Goal: Complete application form: Complete application form

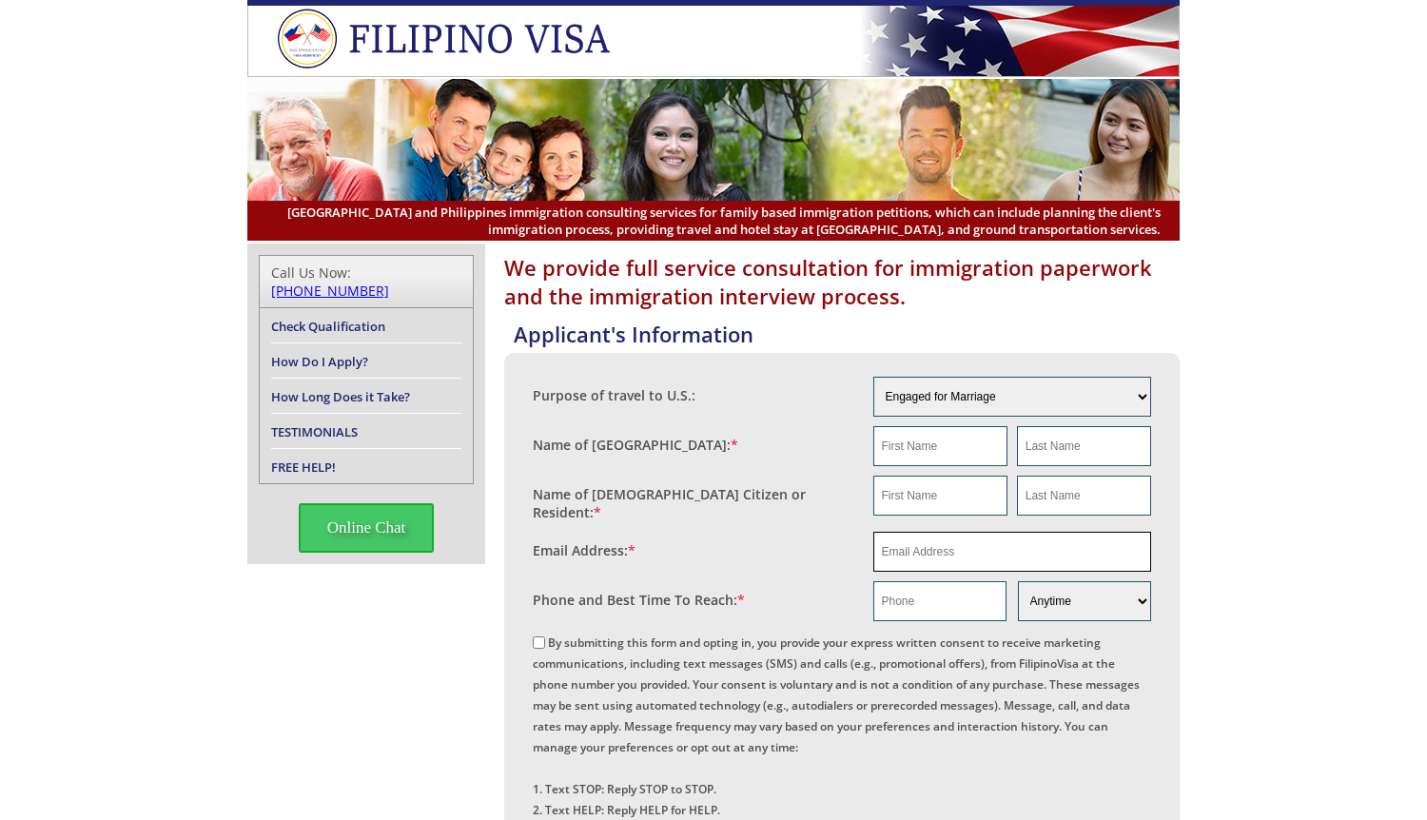
paste input "[EMAIL_ADDRESS][DOMAIN_NAME]"
click at [929, 544] on input "email" at bounding box center [1012, 552] width 279 height 40
type input "[EMAIL_ADDRESS][DOMAIN_NAME]"
click at [905, 491] on input "text" at bounding box center [940, 496] width 134 height 40
paste input "[PERSON_NAME]"
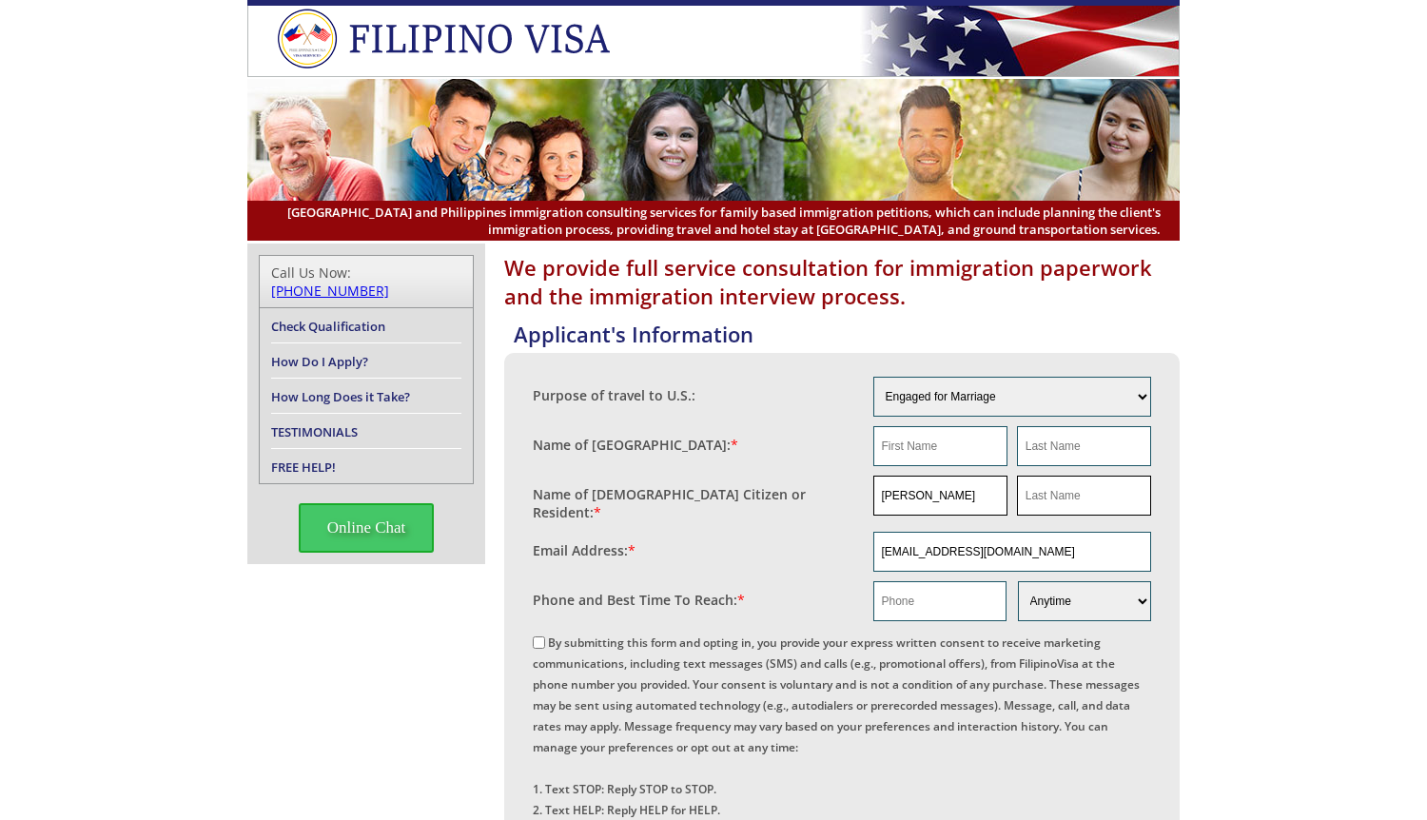
type input "[PERSON_NAME]"
click at [1066, 490] on input "text" at bounding box center [1084, 496] width 134 height 40
paste input "[PERSON_NAME]"
type input "[PERSON_NAME]"
click at [1078, 552] on input "[EMAIL_ADDRESS][DOMAIN_NAME]" at bounding box center [1012, 552] width 279 height 40
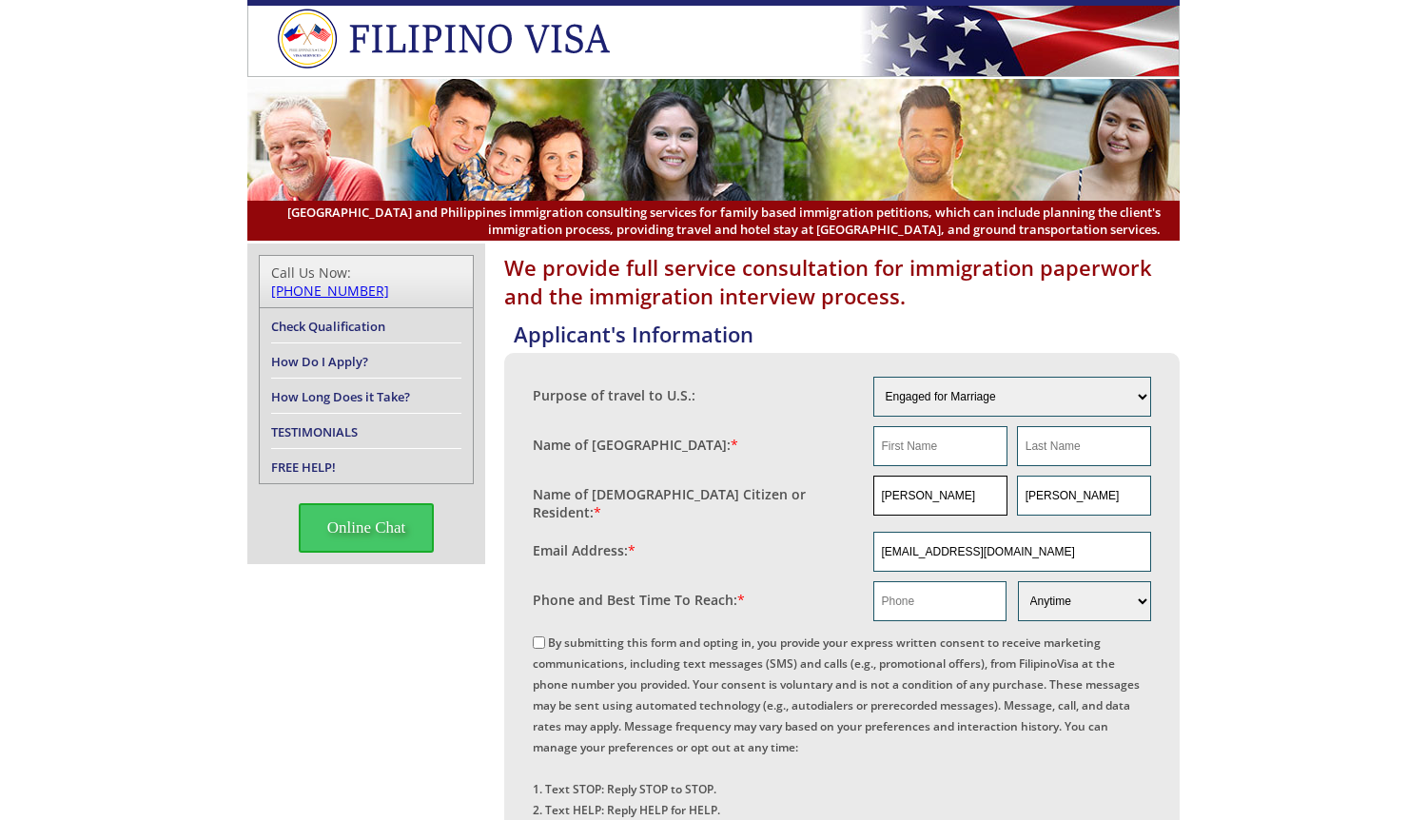
drag, startPoint x: 982, startPoint y: 497, endPoint x: 818, endPoint y: 506, distance: 163.9
click at [818, 506] on fieldset "Name of [DEMOGRAPHIC_DATA] Citizen or Resident: * [PERSON_NAME] [PERSON_NAME]" at bounding box center [842, 499] width 618 height 56
click at [910, 446] on input "text" at bounding box center [940, 446] width 134 height 40
paste input "[PERSON_NAME]"
type input "[PERSON_NAME]"
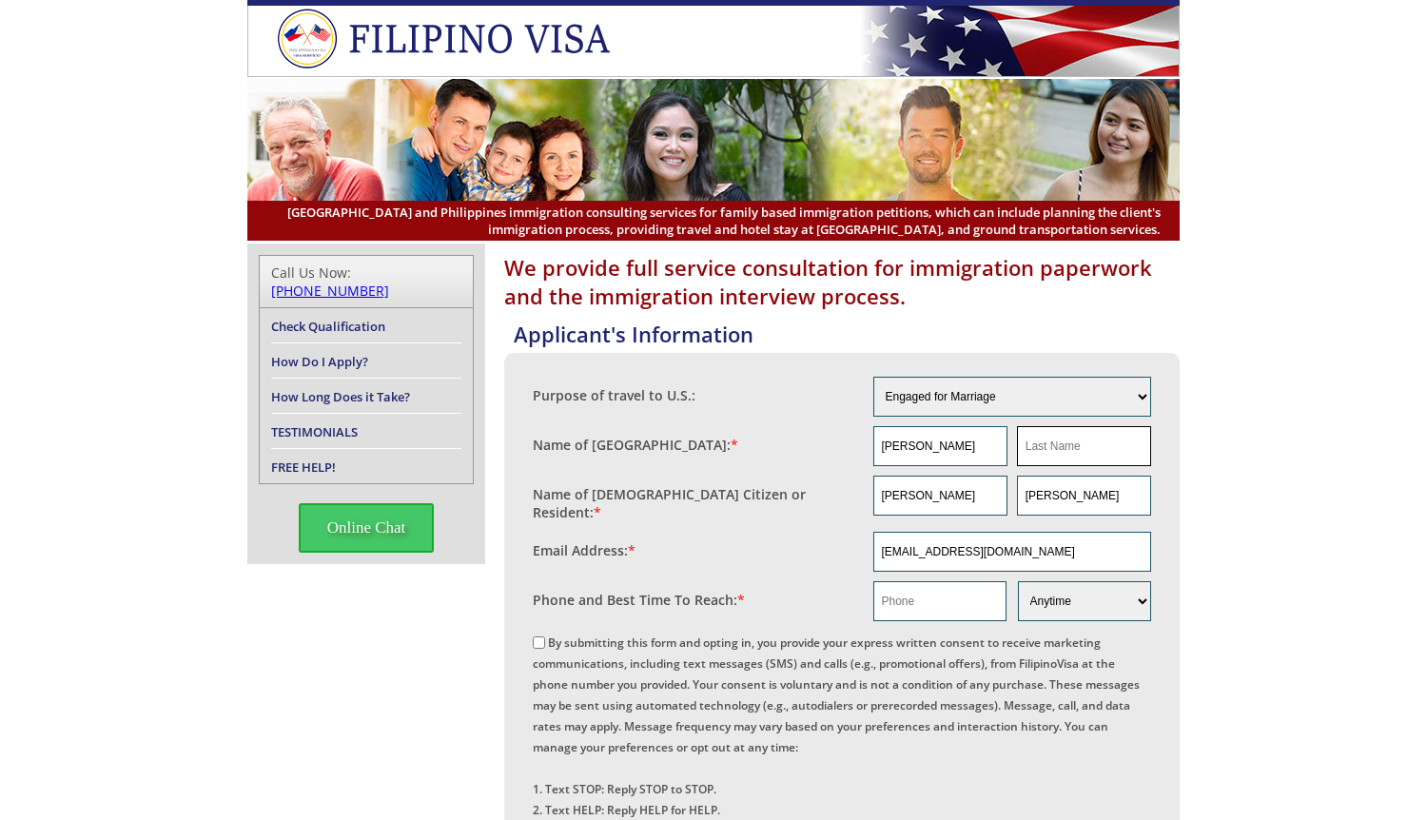
click at [1097, 440] on input "text" at bounding box center [1084, 446] width 134 height 40
paste input "[PERSON_NAME]"
drag, startPoint x: 1063, startPoint y: 447, endPoint x: 811, endPoint y: 459, distance: 251.4
click at [811, 459] on fieldset "Name of [GEOGRAPHIC_DATA]: * [PERSON_NAME] [PERSON_NAME]" at bounding box center [842, 445] width 618 height 49
type input "[PERSON_NAME]"
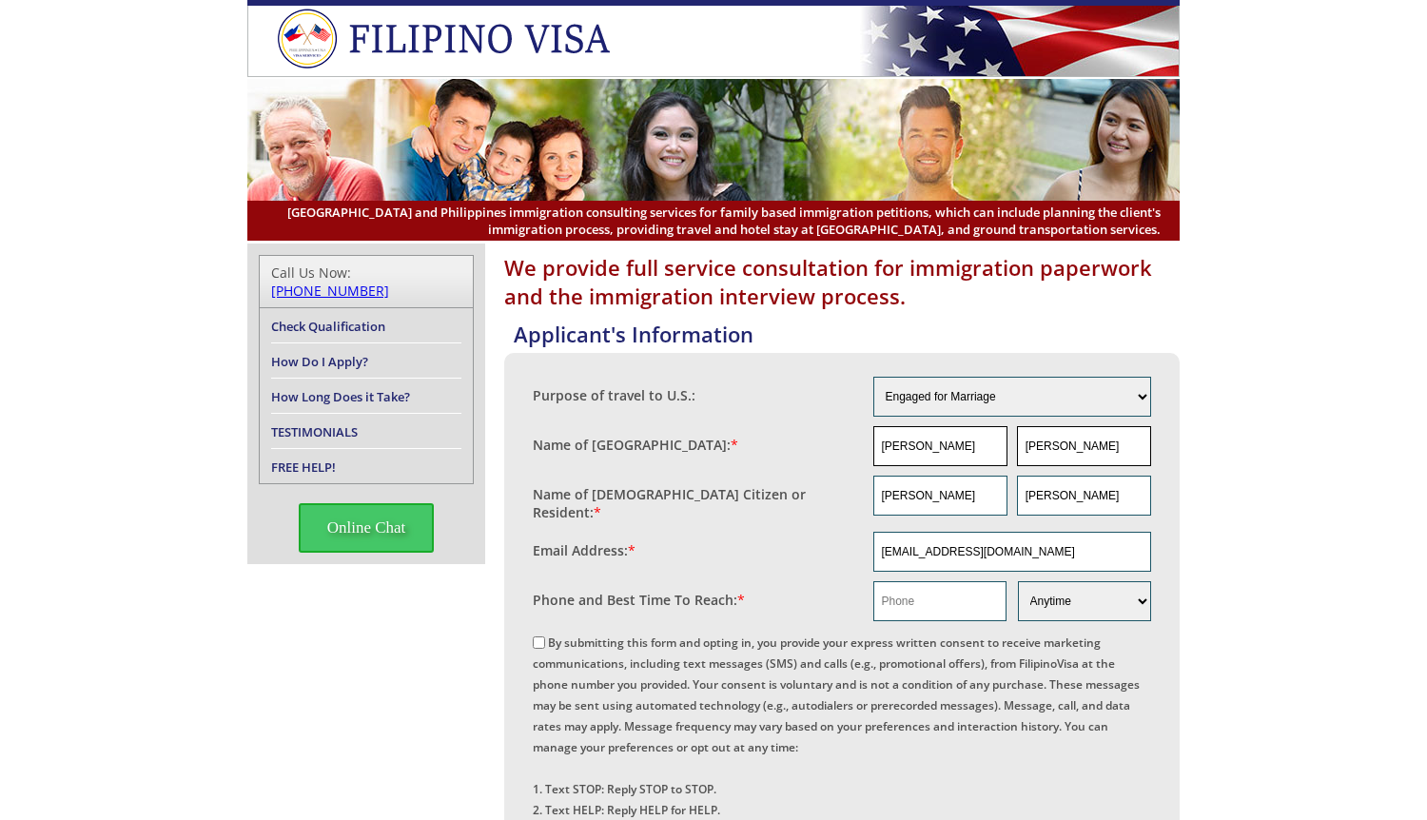
drag, startPoint x: 916, startPoint y: 447, endPoint x: 1045, endPoint y: 450, distance: 129.4
click at [1045, 450] on div "[PERSON_NAME] [GEOGRAPHIC_DATA]" at bounding box center [1012, 446] width 279 height 40
type input "[PERSON_NAME]"
drag, startPoint x: 970, startPoint y: 491, endPoint x: 731, endPoint y: 491, distance: 239.7
click at [731, 491] on fieldset "Name of [DEMOGRAPHIC_DATA] Citizen or Resident: * [PERSON_NAME] [PERSON_NAME]" at bounding box center [842, 499] width 618 height 56
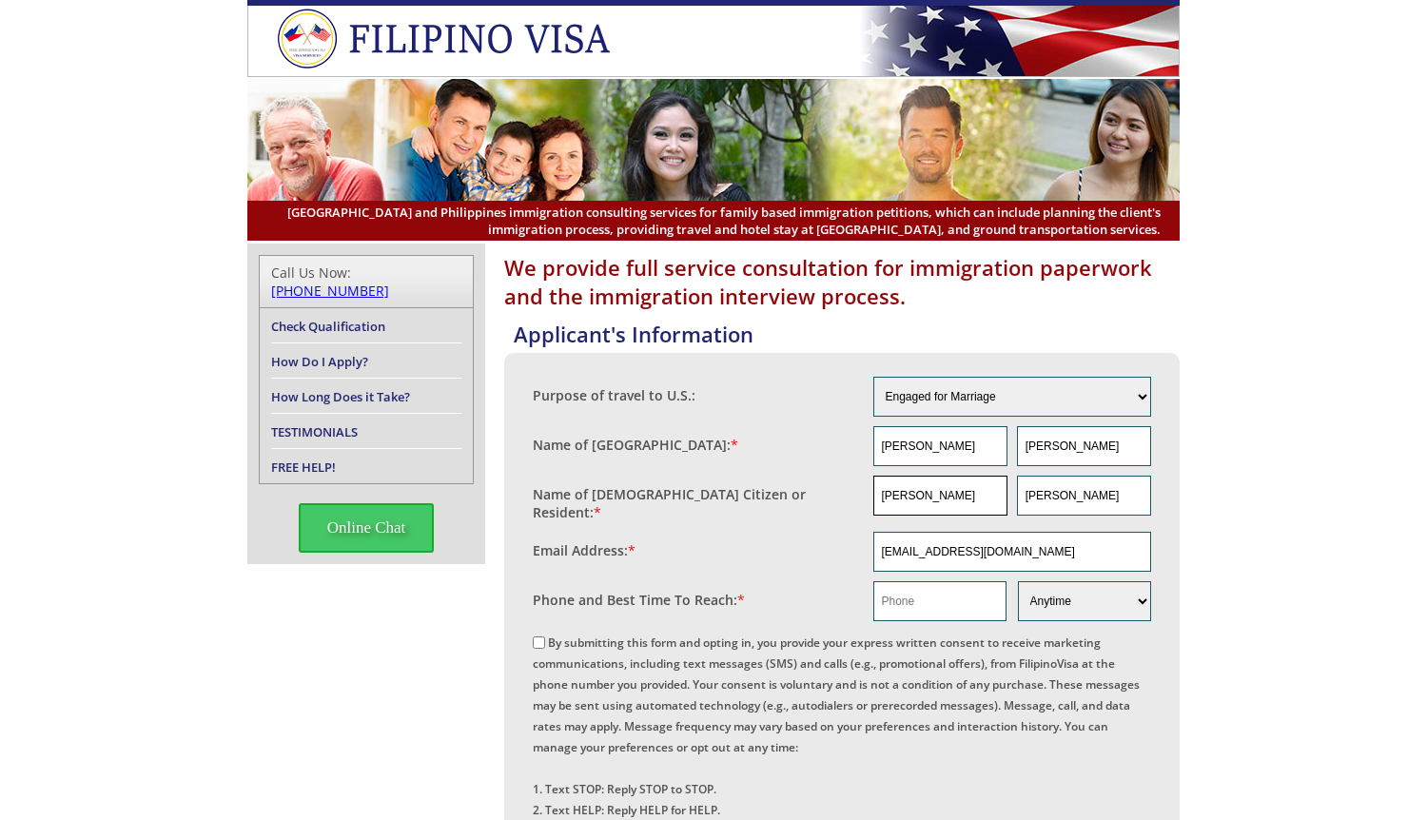
paste input "[PERSON_NAME] /"
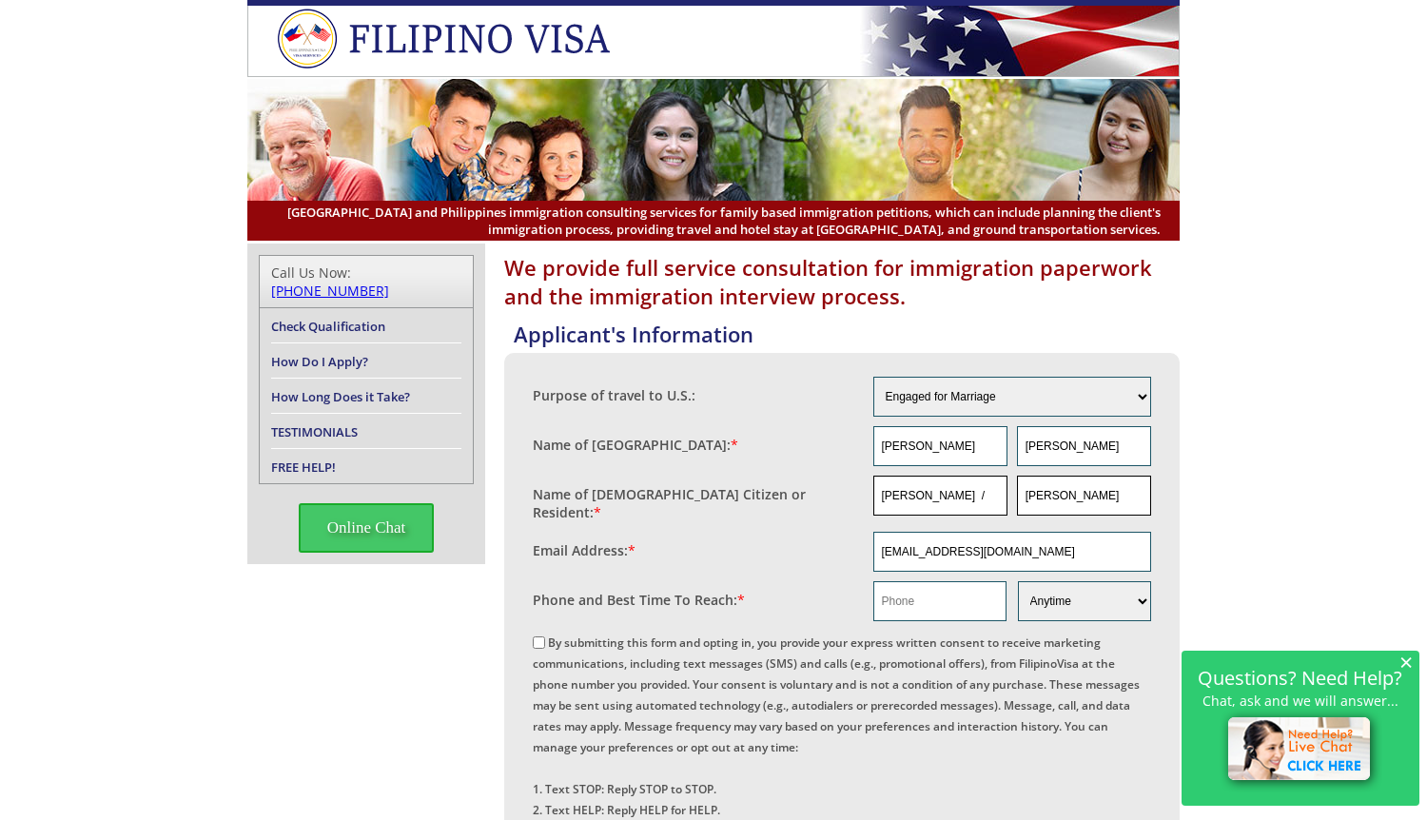
type input "[PERSON_NAME] /"
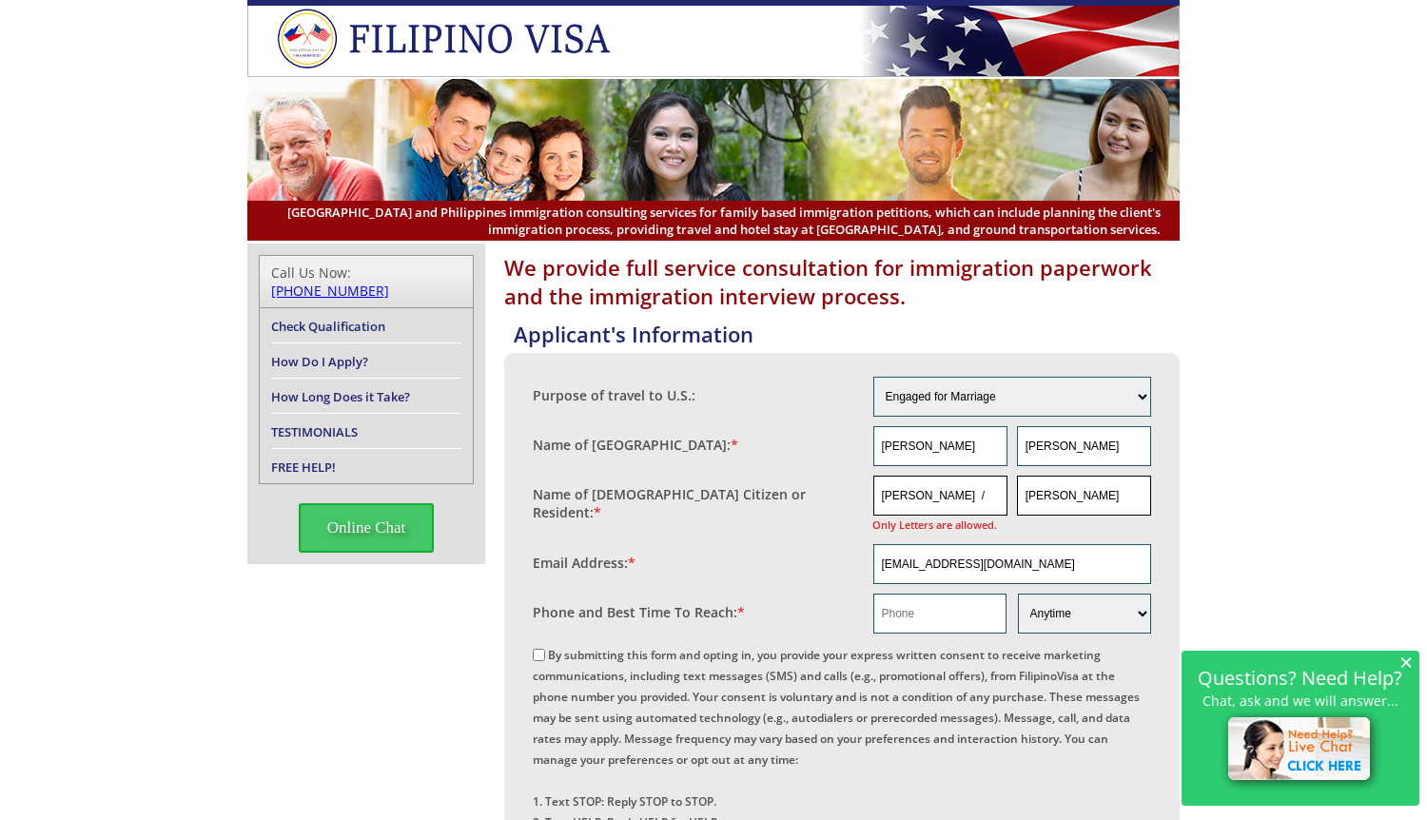
paste input "[PERSON_NAME] /"
drag, startPoint x: 1124, startPoint y: 497, endPoint x: 984, endPoint y: 490, distance: 140.9
click at [919, 495] on div "[PERSON_NAME] / Only Letters are allowed. [PERSON_NAME]" at bounding box center [1012, 505] width 279 height 59
drag, startPoint x: 1130, startPoint y: 498, endPoint x: 1294, endPoint y: 504, distance: 163.7
click at [1293, 504] on div "We provide full service consultation for immigration paperwork and the immigrat…" at bounding box center [713, 830] width 1427 height 1172
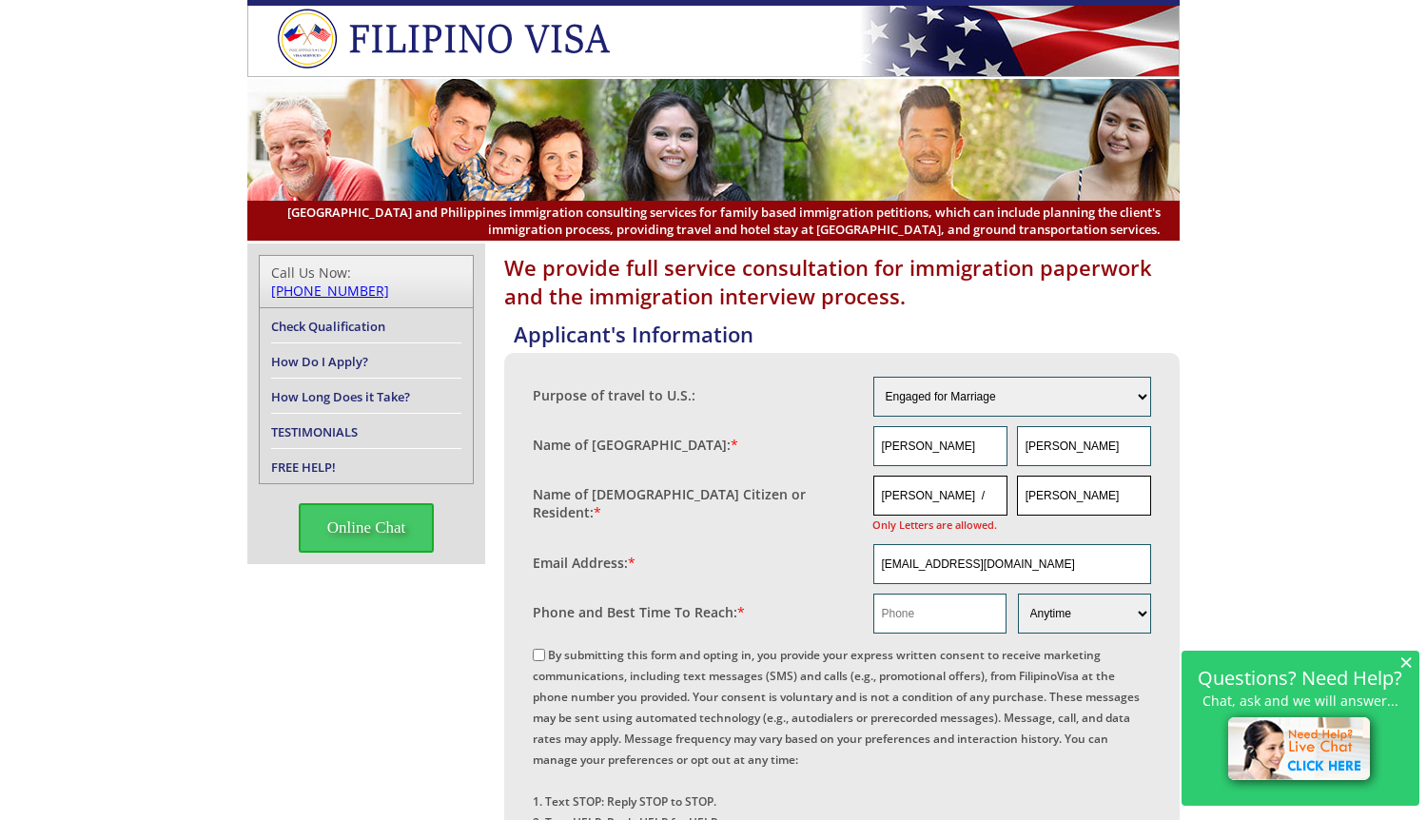
drag, startPoint x: 1066, startPoint y: 497, endPoint x: 941, endPoint y: 501, distance: 125.7
click at [941, 501] on div "[PERSON_NAME] / Only Letters are allowed. [PERSON_NAME]" at bounding box center [1012, 505] width 279 height 59
type input "[PERSON_NAME]"
drag, startPoint x: 922, startPoint y: 496, endPoint x: 1085, endPoint y: 511, distance: 164.3
click at [1084, 512] on div "[PERSON_NAME] / Only Letters are allowed. [PERSON_NAME]" at bounding box center [1012, 505] width 279 height 59
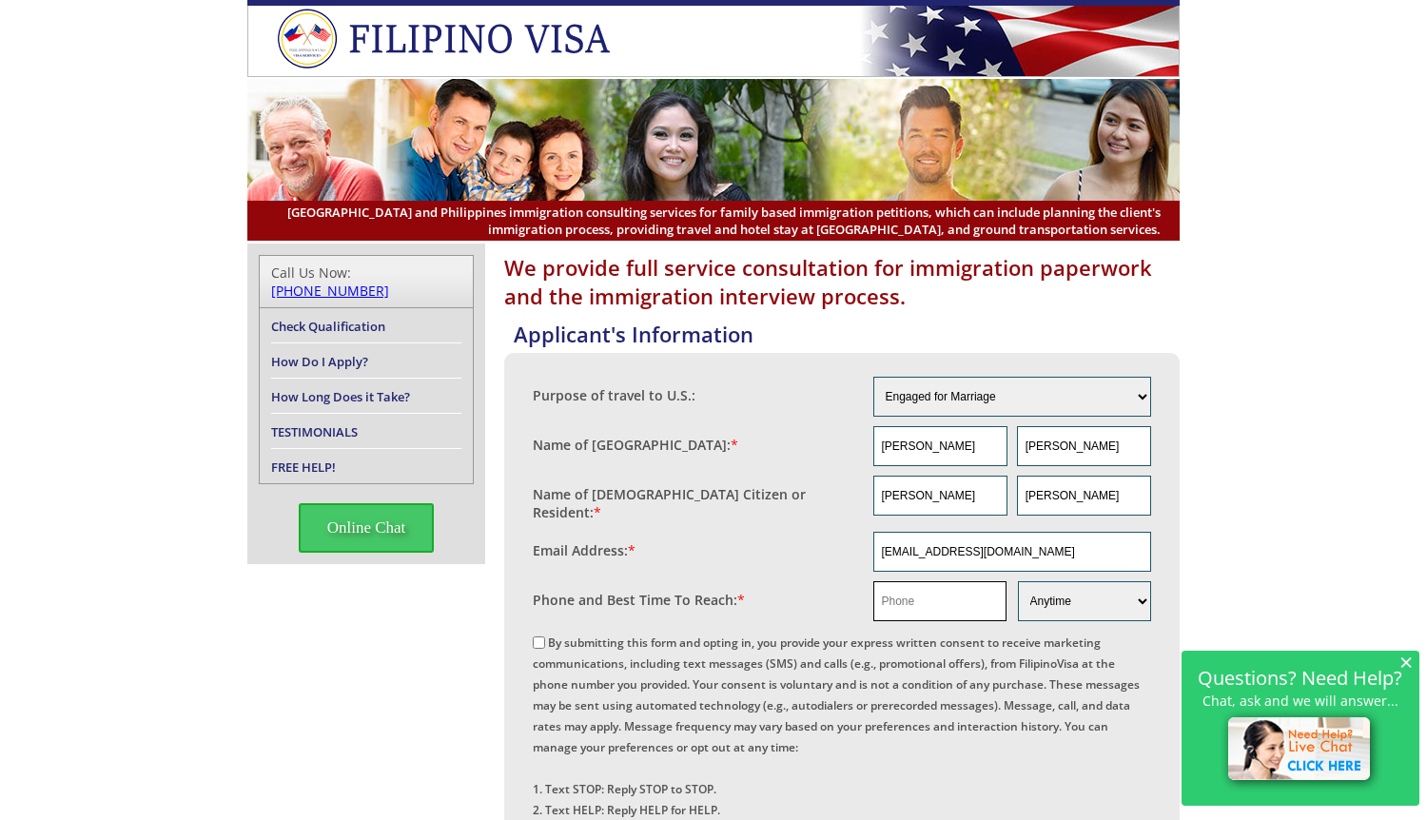
type input "[PERSON_NAME]"
click at [934, 596] on input "text" at bounding box center [939, 601] width 133 height 40
click at [888, 600] on input "text" at bounding box center [939, 601] width 133 height 40
paste input "[PHONE_NUMBER]"
drag, startPoint x: 886, startPoint y: 593, endPoint x: 797, endPoint y: 597, distance: 88.6
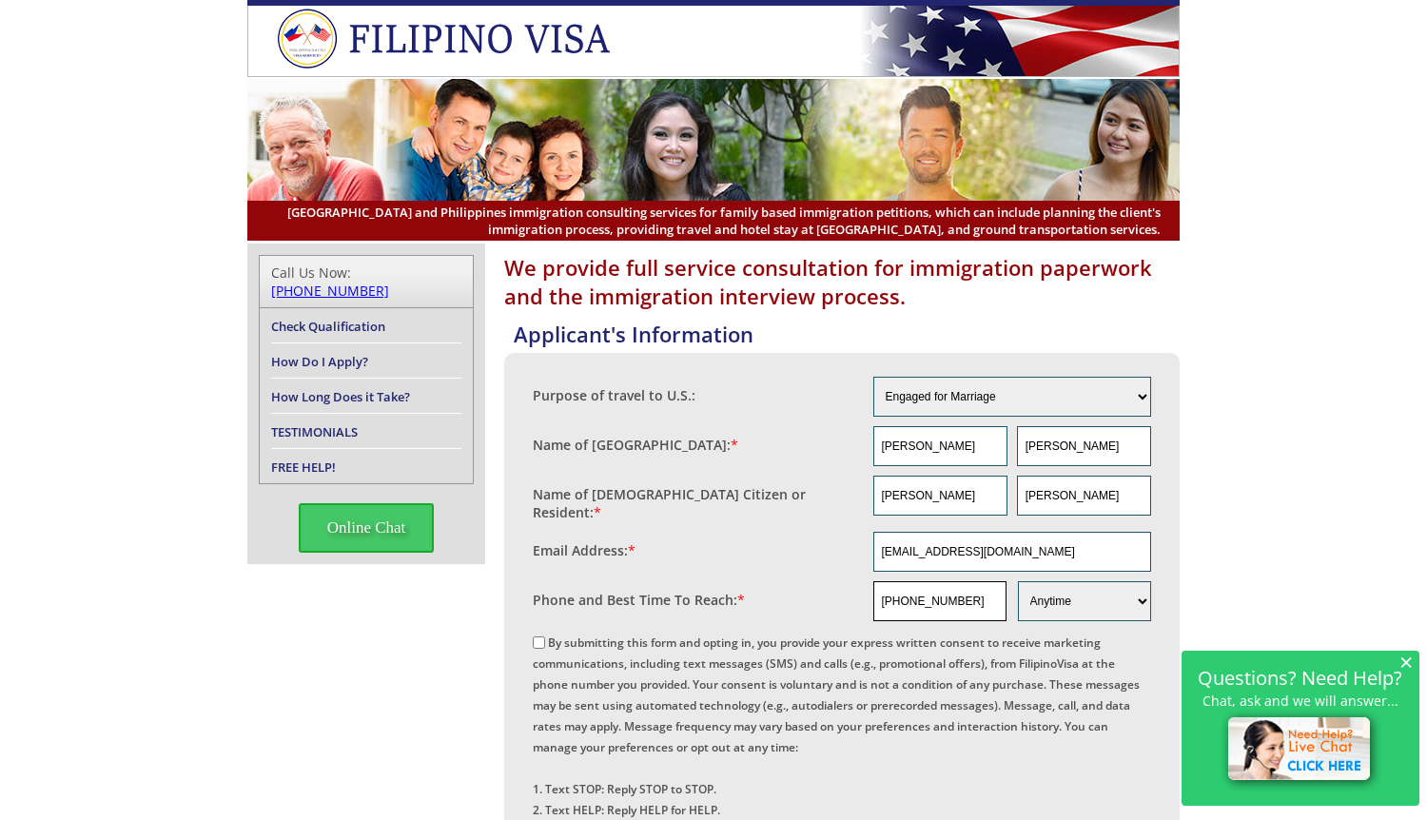
click at [797, 597] on fieldset "Phone and Best Time To Reach: * [PHONE_NUMBER] Morning Afternoon Evening Weeken…" at bounding box center [842, 600] width 618 height 49
type input "14305880206"
click at [537, 639] on input "By submitting this form and opting in, you provide your express written consent…" at bounding box center [539, 642] width 12 height 12
checkbox input "true"
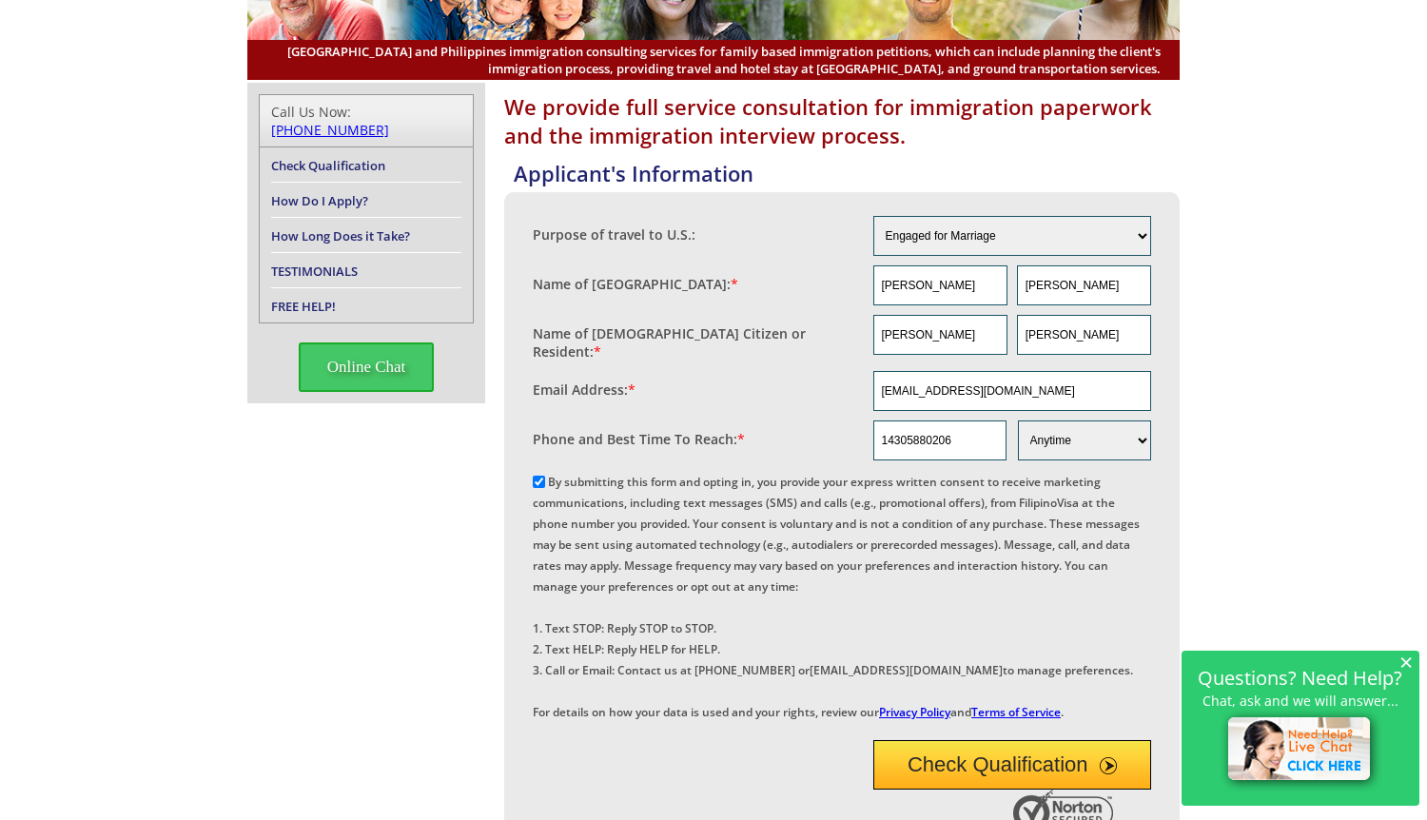
scroll to position [190, 0]
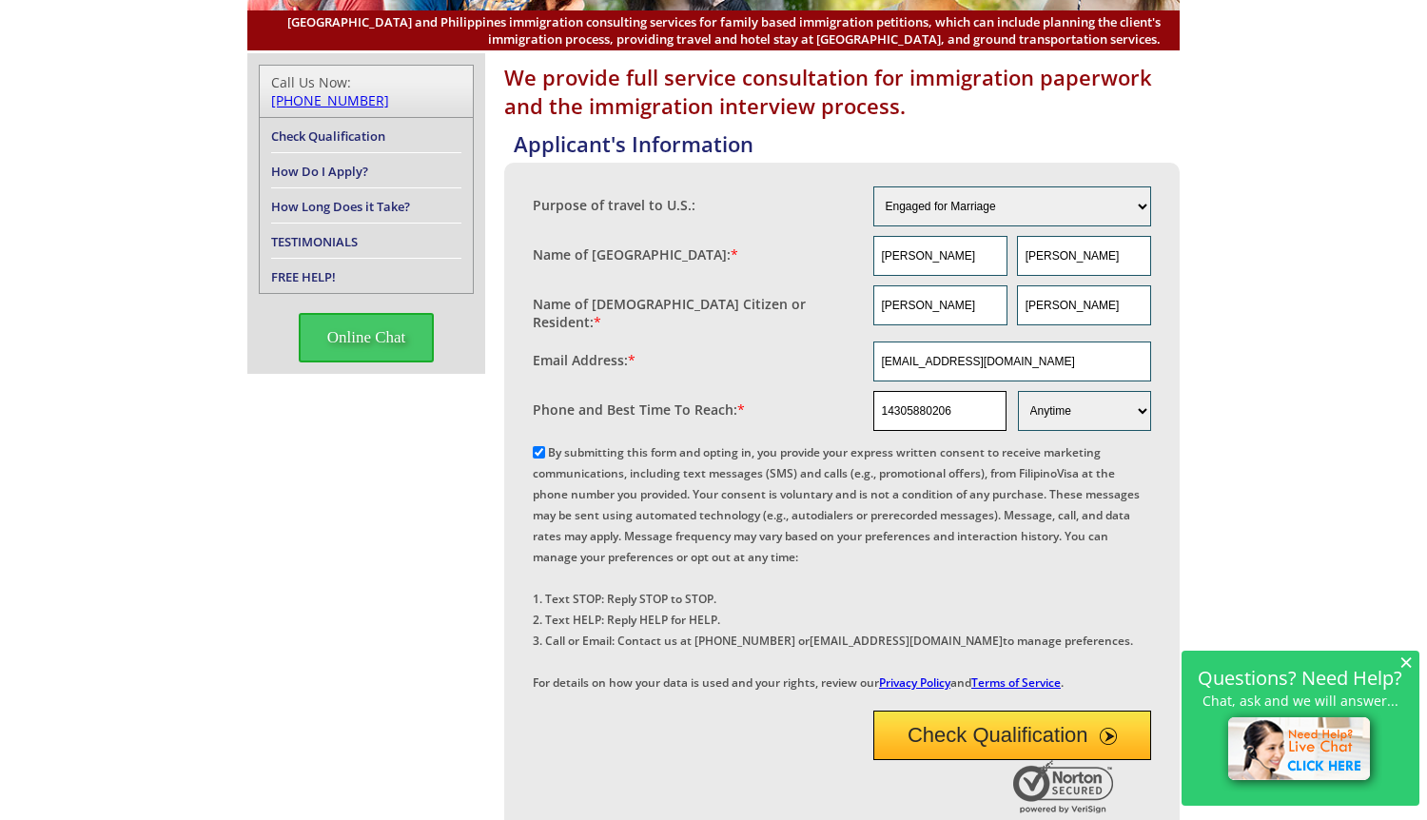
drag, startPoint x: 981, startPoint y: 403, endPoint x: 818, endPoint y: 403, distance: 162.7
click at [829, 401] on fieldset "Phone and Best Time To Reach: * 14305880206 Morning Afternoon Evening Weekend A…" at bounding box center [842, 410] width 618 height 49
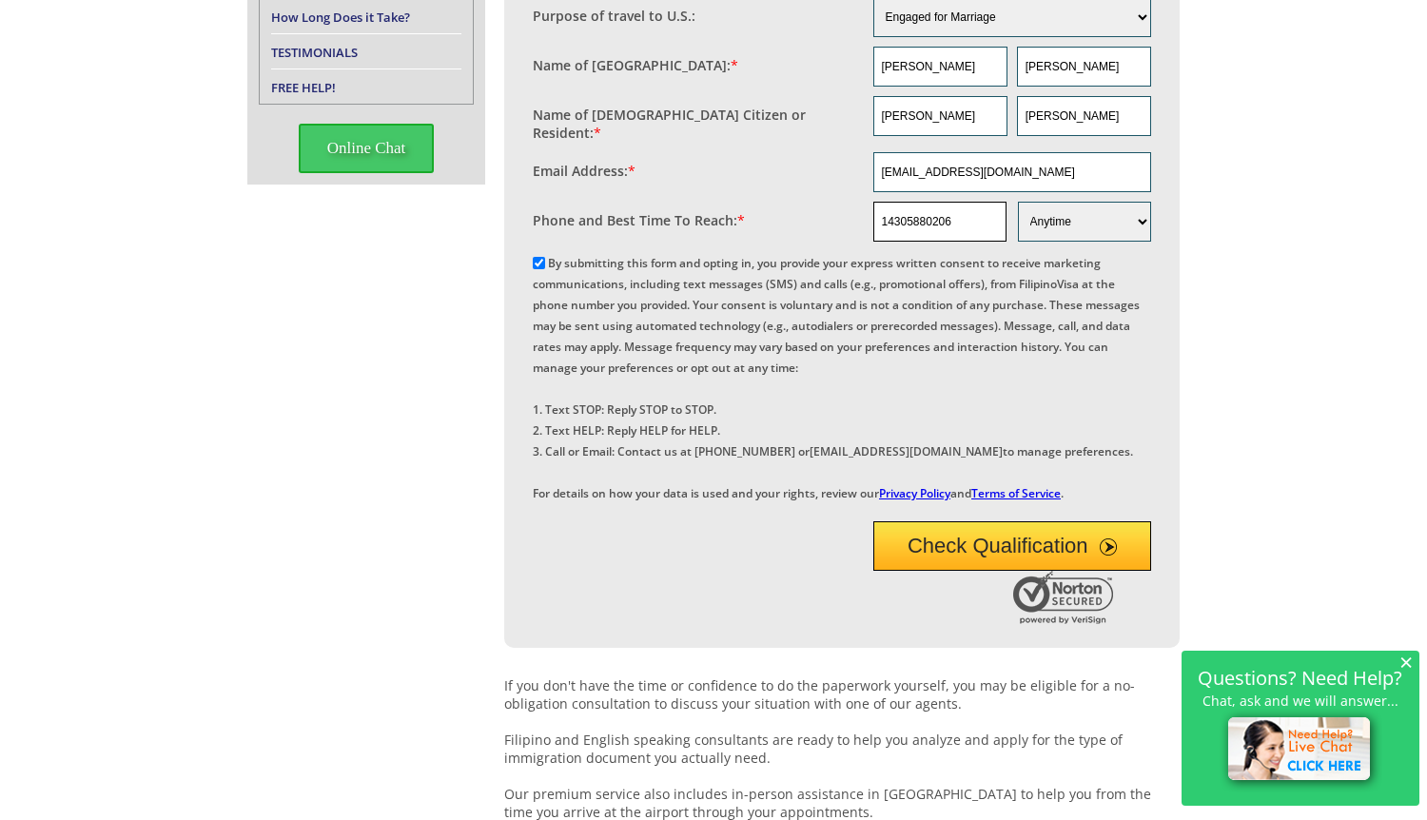
scroll to position [381, 0]
drag, startPoint x: 984, startPoint y: 598, endPoint x: 999, endPoint y: 244, distance: 355.2
click at [984, 570] on button "Check Qualification" at bounding box center [1012, 544] width 279 height 49
drag, startPoint x: 1026, startPoint y: 175, endPoint x: 781, endPoint y: 174, distance: 245.4
click at [781, 174] on fieldset "Email Address: * [EMAIL_ADDRESS][DOMAIN_NAME]" at bounding box center [842, 170] width 618 height 49
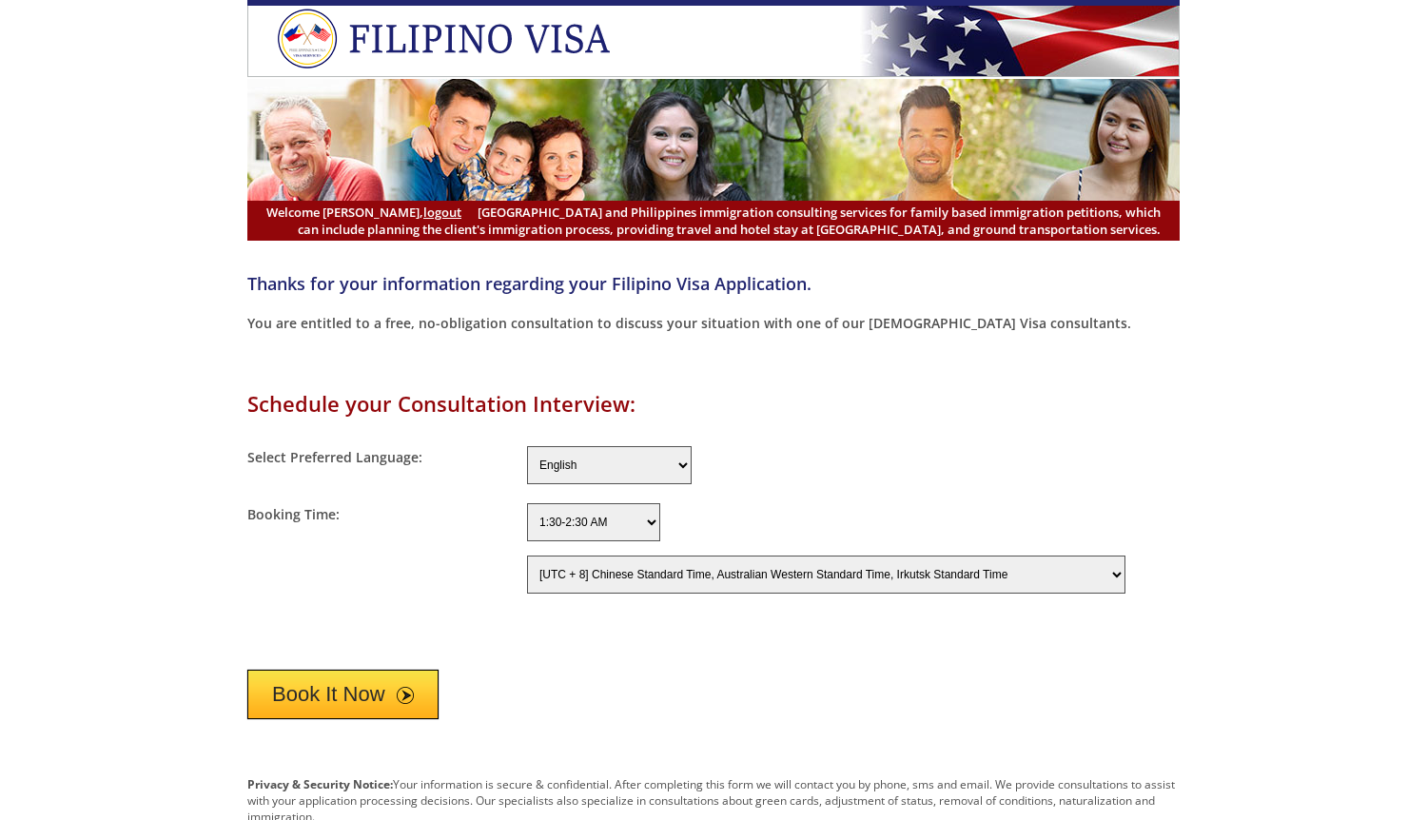
select select "-480"
